Goal: Task Accomplishment & Management: Use online tool/utility

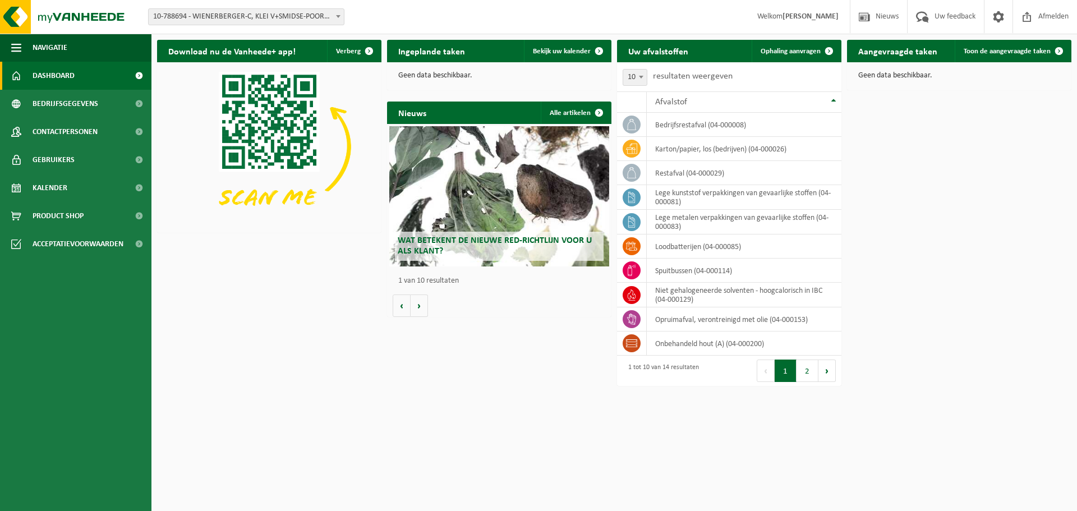
click at [339, 15] on b at bounding box center [338, 16] width 4 height 3
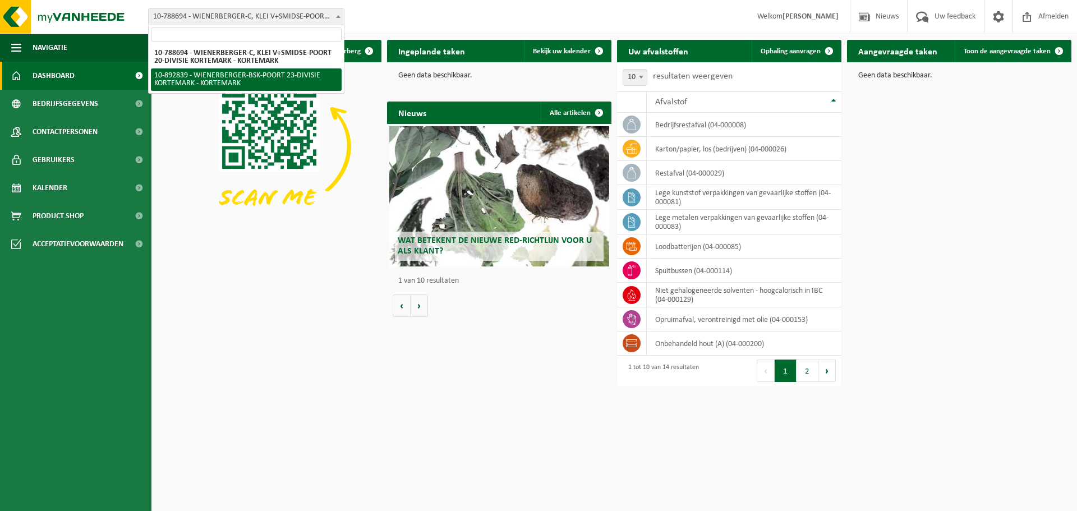
select select "115498"
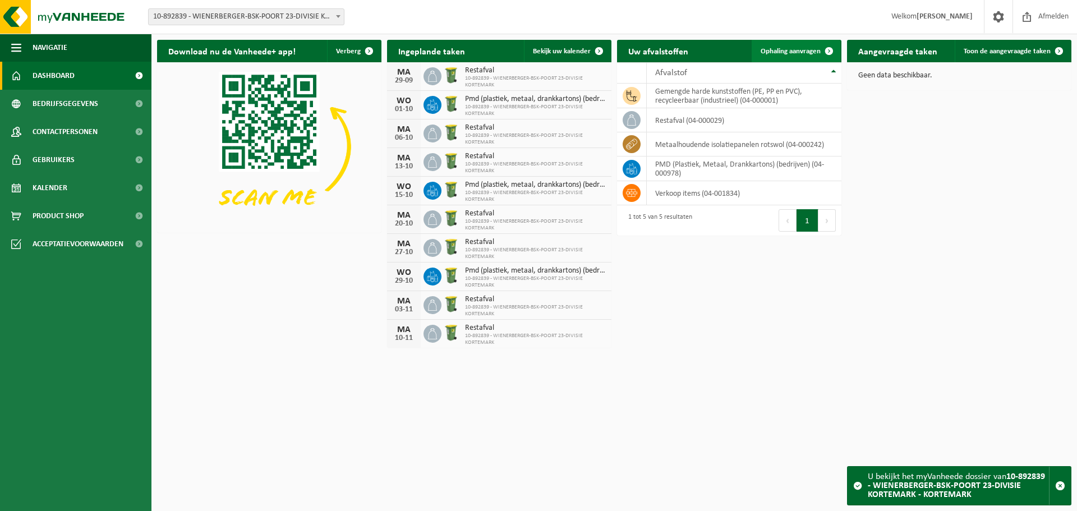
click at [798, 49] on span "Ophaling aanvragen" at bounding box center [791, 51] width 60 height 7
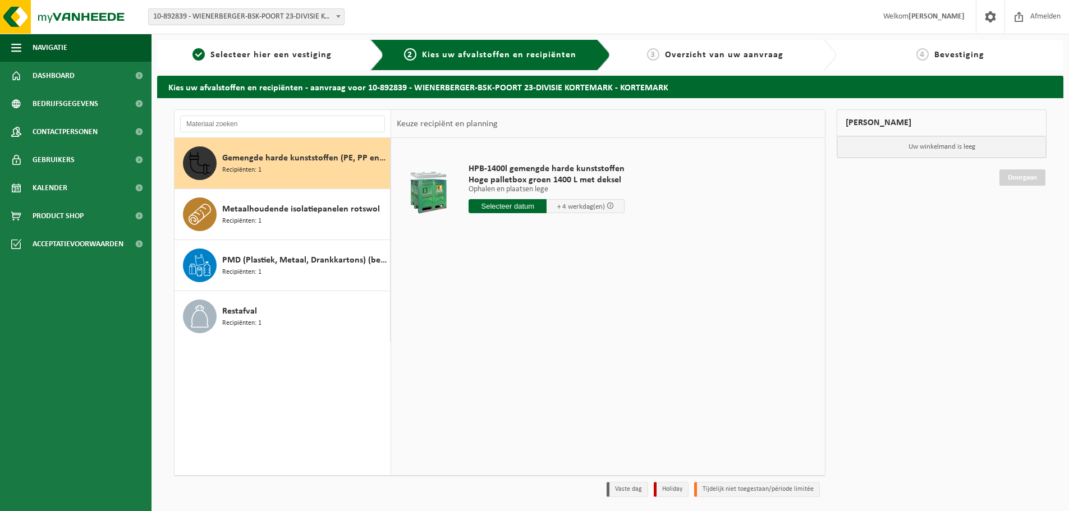
click at [266, 22] on span "10-892839 - WIENERBERGER-BSK-POORT 23-DIVISIE KORTEMARK - KORTEMARK" at bounding box center [246, 17] width 195 height 16
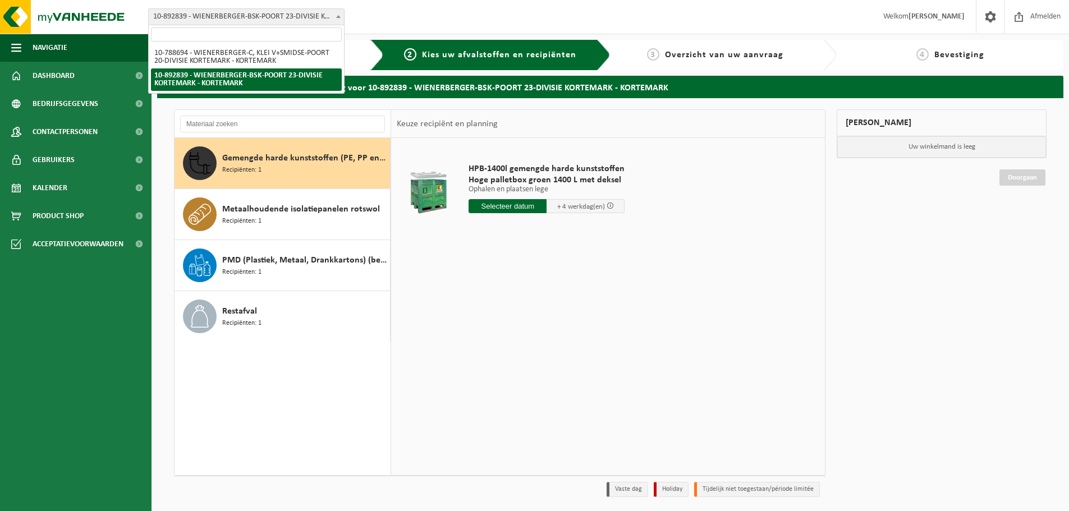
click at [571, 336] on div "HPB-1400l gemengde harde kunststoffen Hoge palletbox groen 1400 L met deksel Op…" at bounding box center [608, 306] width 434 height 337
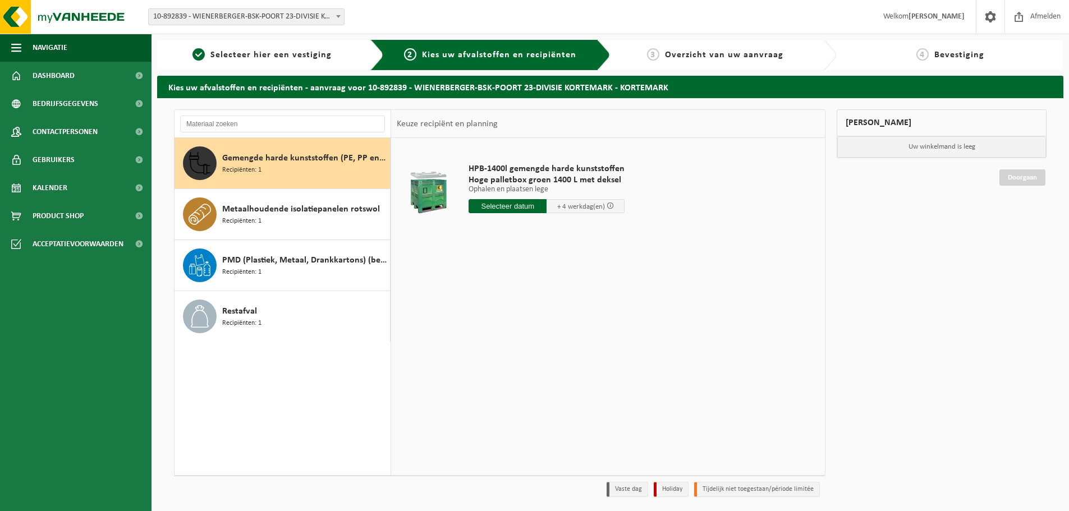
click at [284, 19] on span "10-892839 - WIENERBERGER-BSK-POORT 23-DIVISIE KORTEMARK - KORTEMARK" at bounding box center [246, 17] width 195 height 16
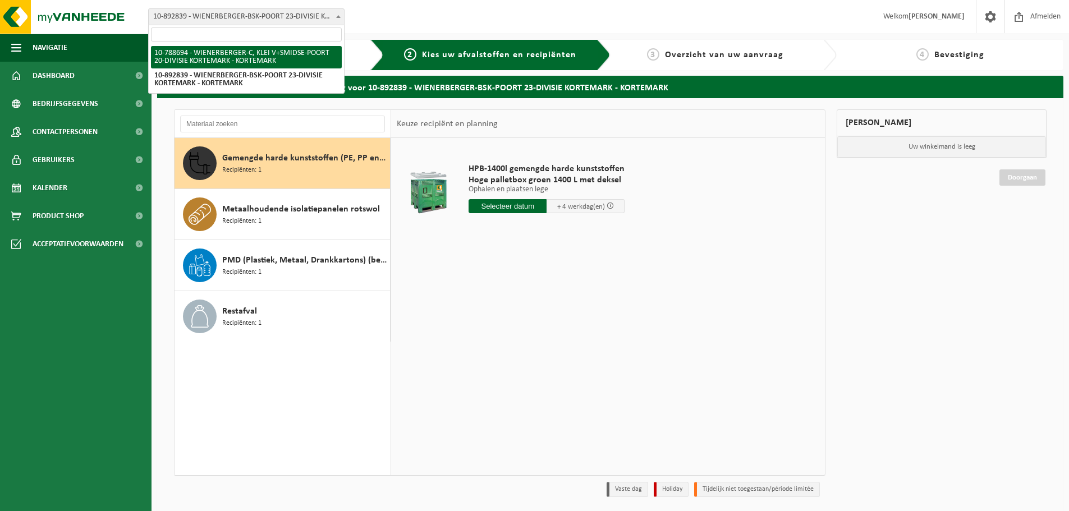
select select "29232"
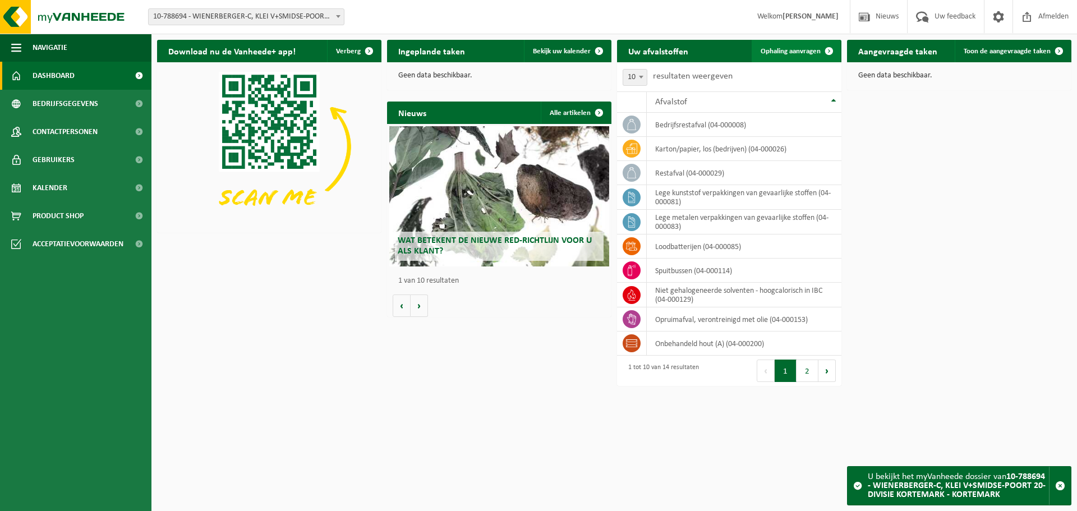
click at [800, 52] on span "Ophaling aanvragen" at bounding box center [791, 51] width 60 height 7
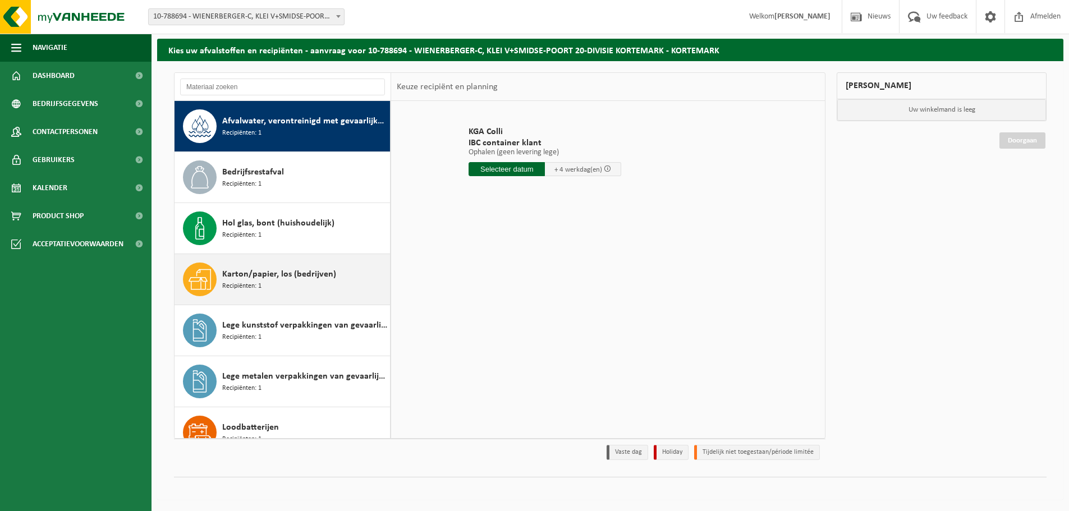
scroll to position [377, 0]
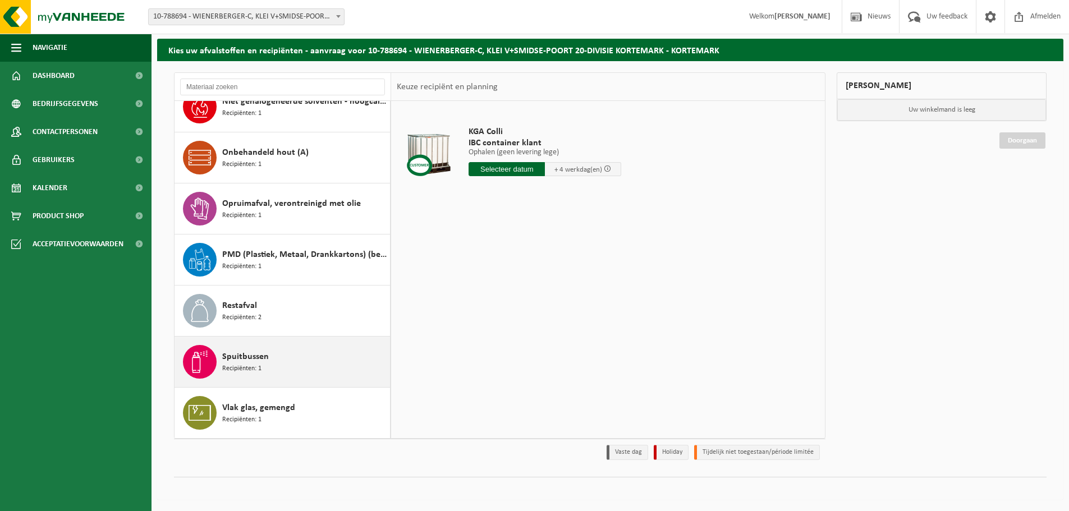
click at [264, 362] on span "Spuitbussen" at bounding box center [245, 356] width 47 height 13
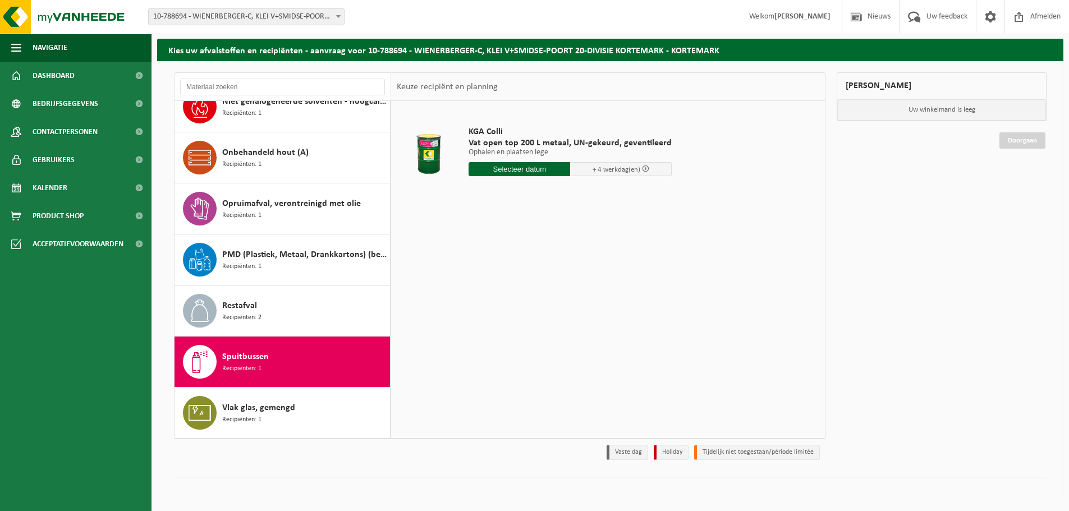
click at [517, 174] on input "text" at bounding box center [519, 169] width 102 height 14
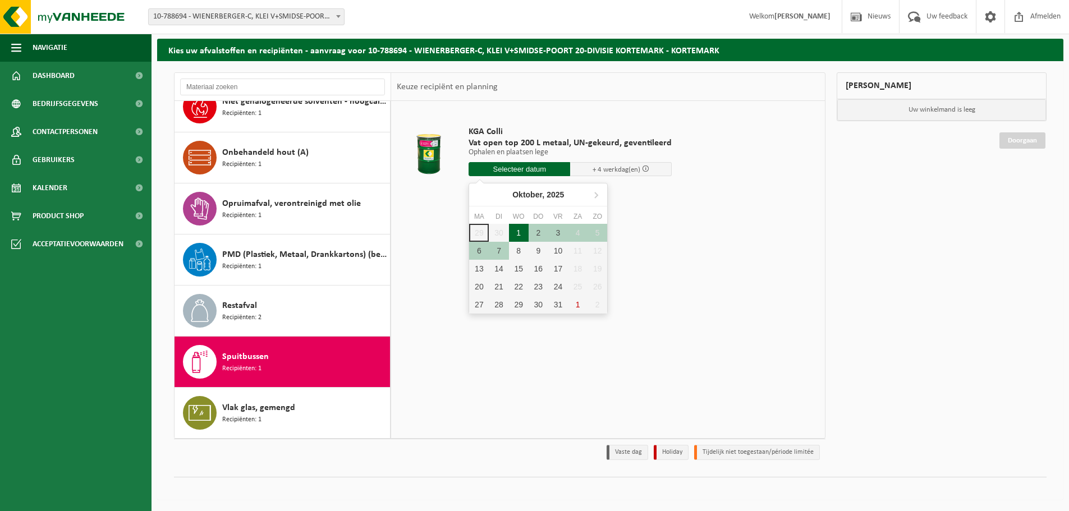
click at [516, 232] on div "1" at bounding box center [519, 233] width 20 height 18
type input "Van 2025-10-01"
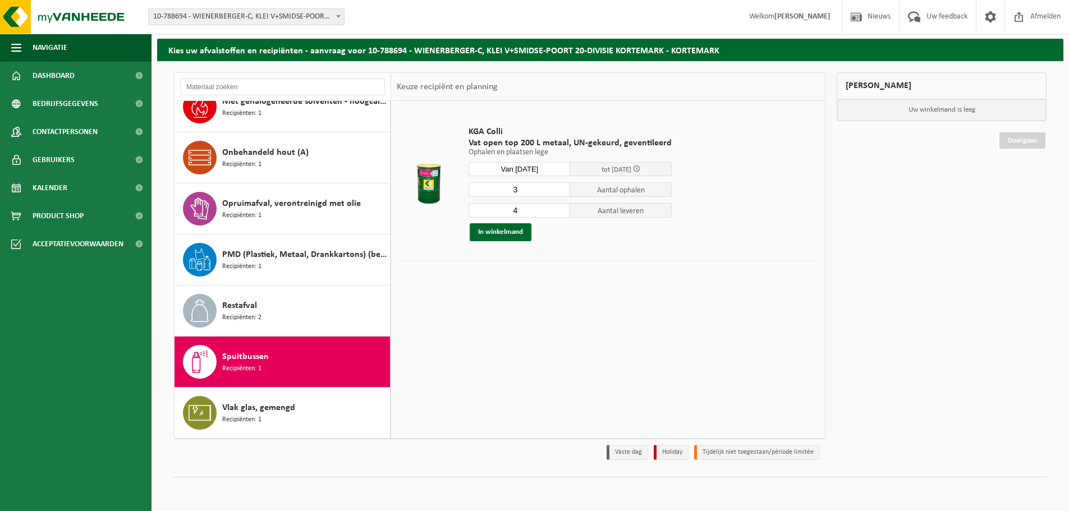
click at [559, 192] on input "3" at bounding box center [519, 189] width 102 height 15
click at [559, 192] on input "2" at bounding box center [519, 189] width 102 height 15
type input "1"
click at [559, 192] on input "1" at bounding box center [519, 189] width 102 height 15
click at [562, 216] on input "4" at bounding box center [519, 210] width 102 height 15
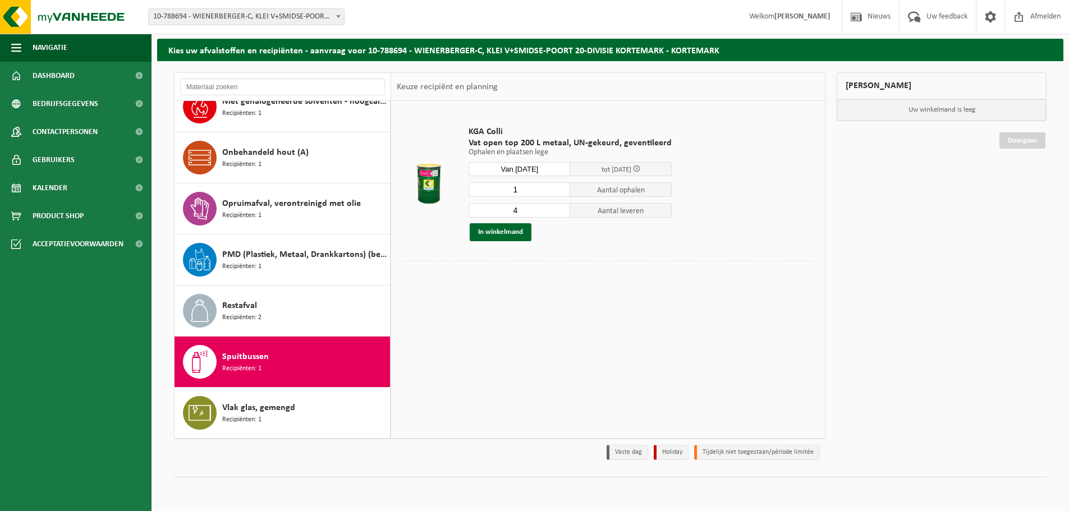
click at [558, 215] on input "4" at bounding box center [519, 210] width 102 height 15
click at [558, 213] on input "3" at bounding box center [519, 210] width 102 height 15
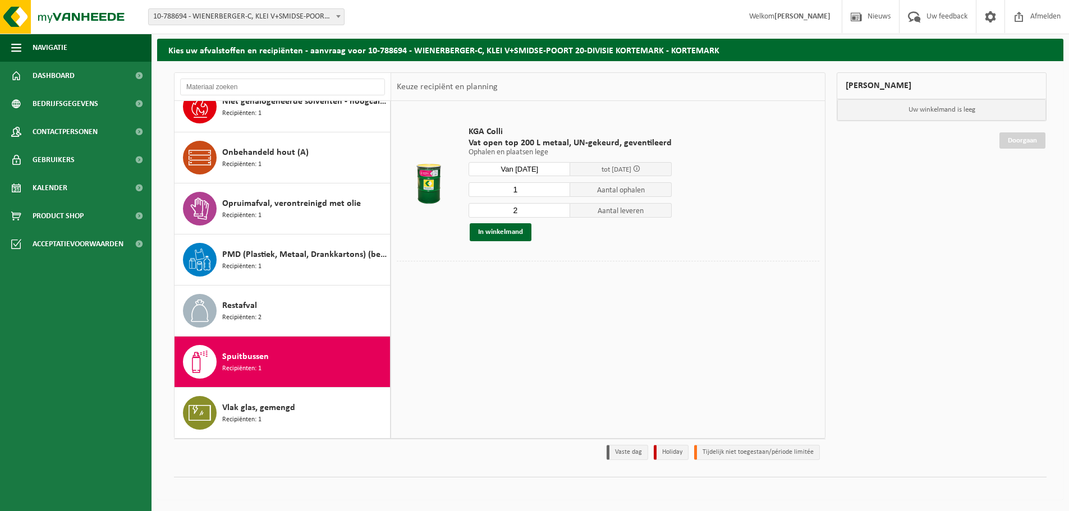
click at [558, 213] on input "2" at bounding box center [519, 210] width 102 height 15
type input "1"
click at [558, 213] on input "1" at bounding box center [519, 210] width 102 height 15
click at [502, 232] on button "In winkelmand" at bounding box center [501, 232] width 62 height 18
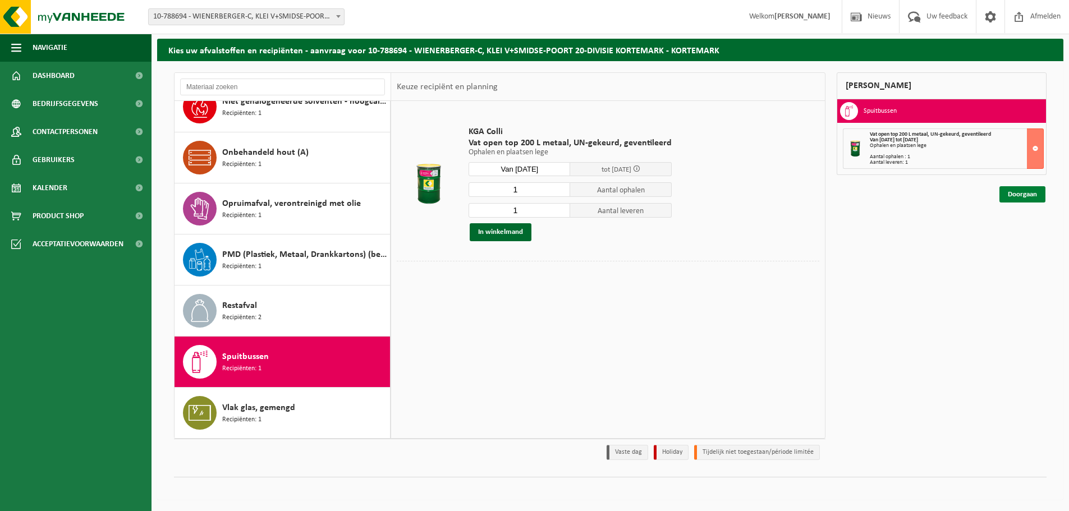
click at [1021, 195] on link "Doorgaan" at bounding box center [1022, 194] width 46 height 16
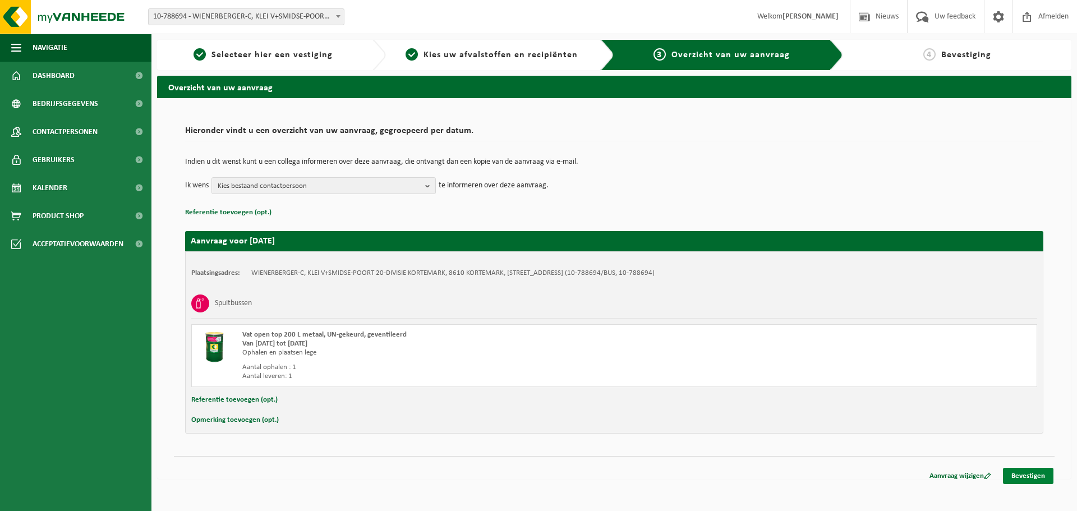
click at [1011, 477] on link "Bevestigen" at bounding box center [1028, 476] width 50 height 16
